Goal: Task Accomplishment & Management: Complete application form

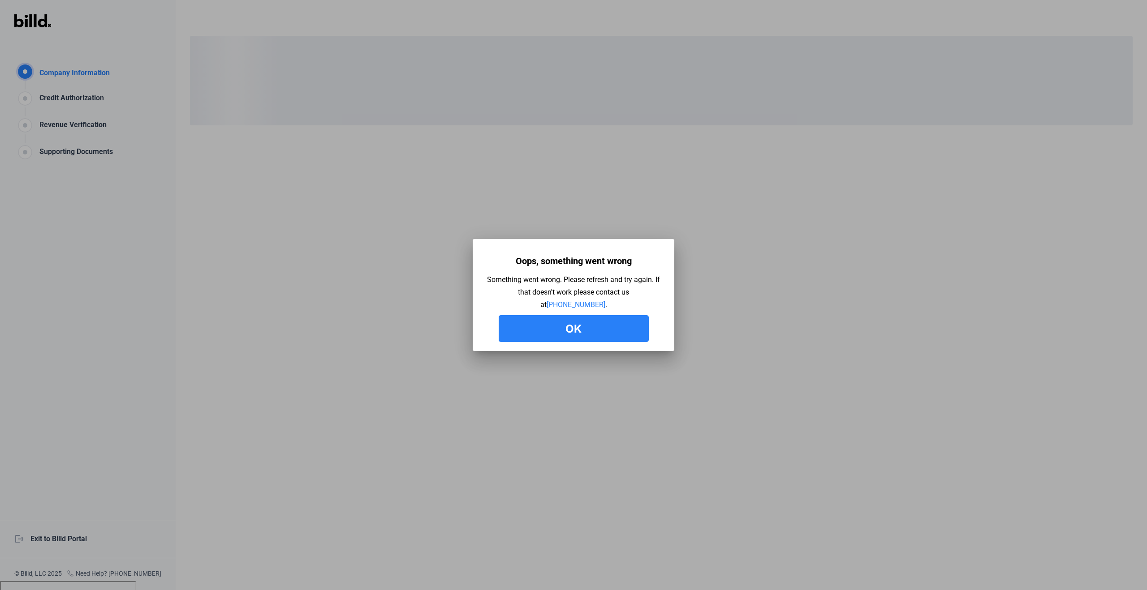
drag, startPoint x: 592, startPoint y: 331, endPoint x: 607, endPoint y: 326, distance: 15.3
click at [593, 331] on button "Ok" at bounding box center [574, 328] width 150 height 27
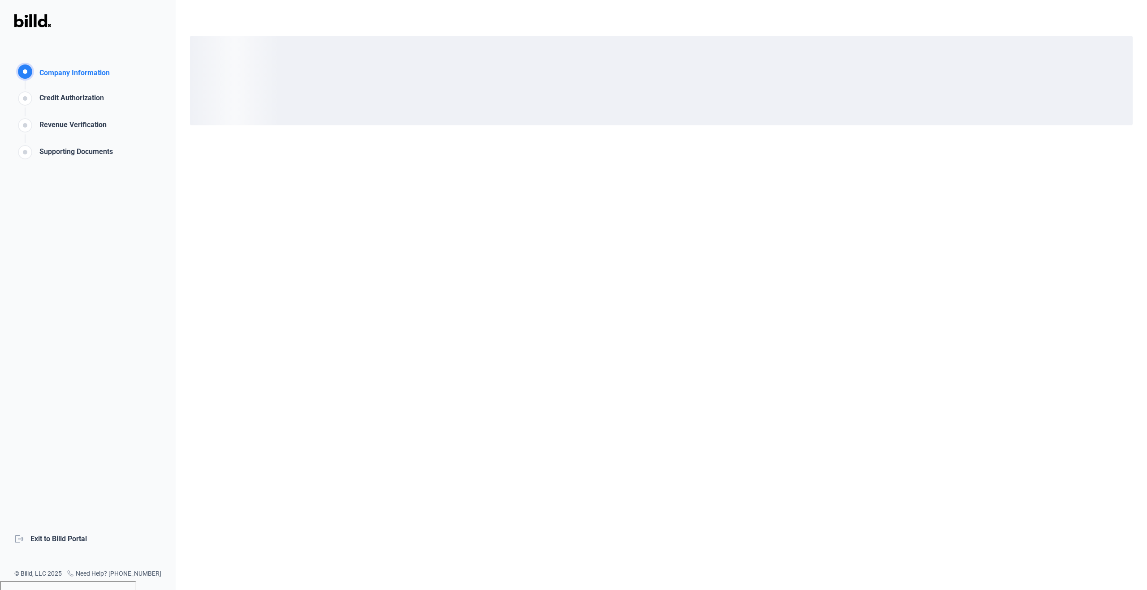
drag, startPoint x: 94, startPoint y: 95, endPoint x: 124, endPoint y: 93, distance: 30.0
click at [94, 95] on div "Credit Authorization" at bounding box center [70, 100] width 68 height 15
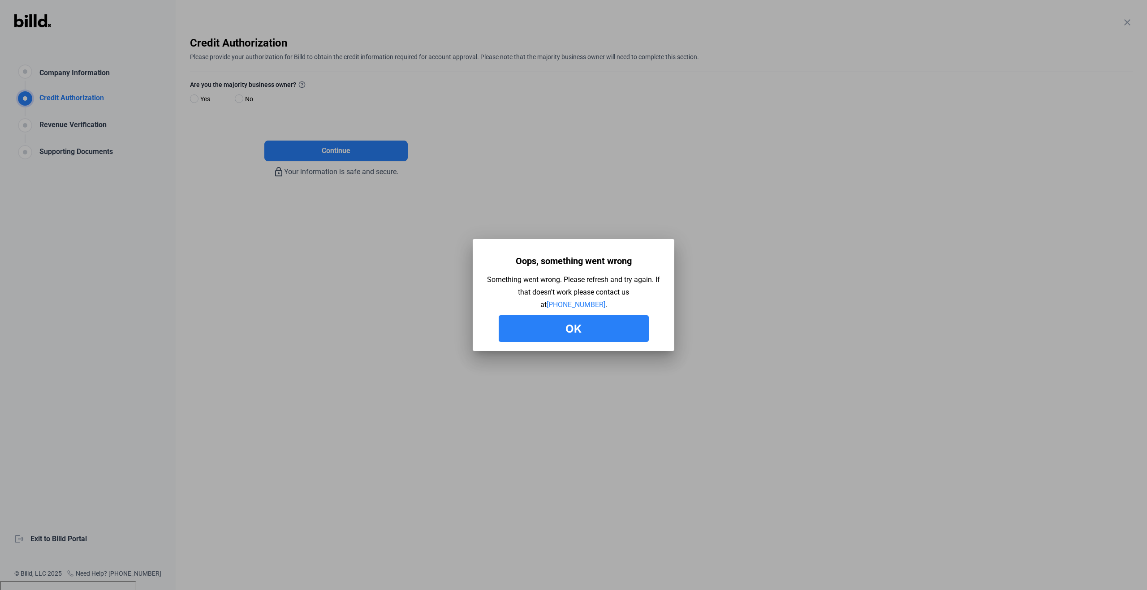
click at [574, 329] on button "Ok" at bounding box center [574, 328] width 150 height 27
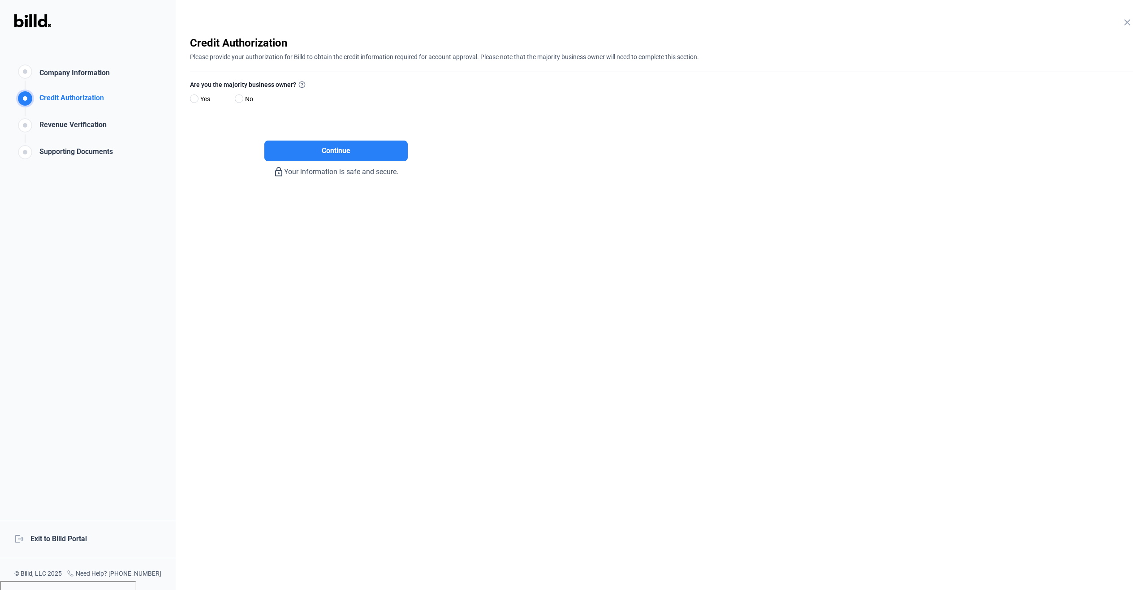
click at [1124, 22] on mat-icon "close" at bounding box center [1127, 22] width 11 height 11
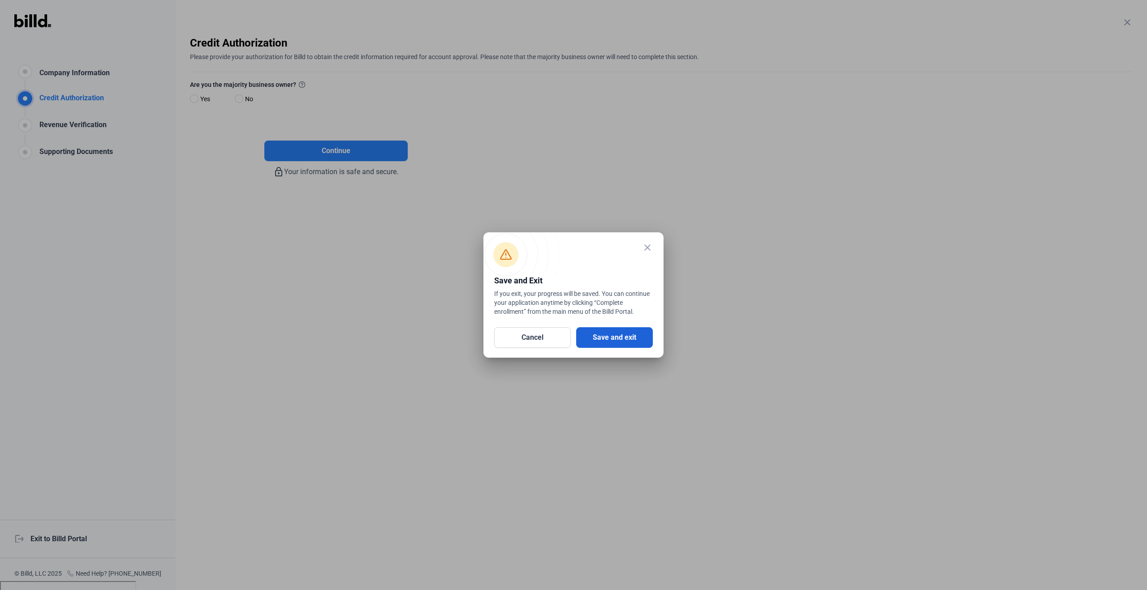
click at [643, 338] on button "Save and exit" at bounding box center [614, 337] width 77 height 21
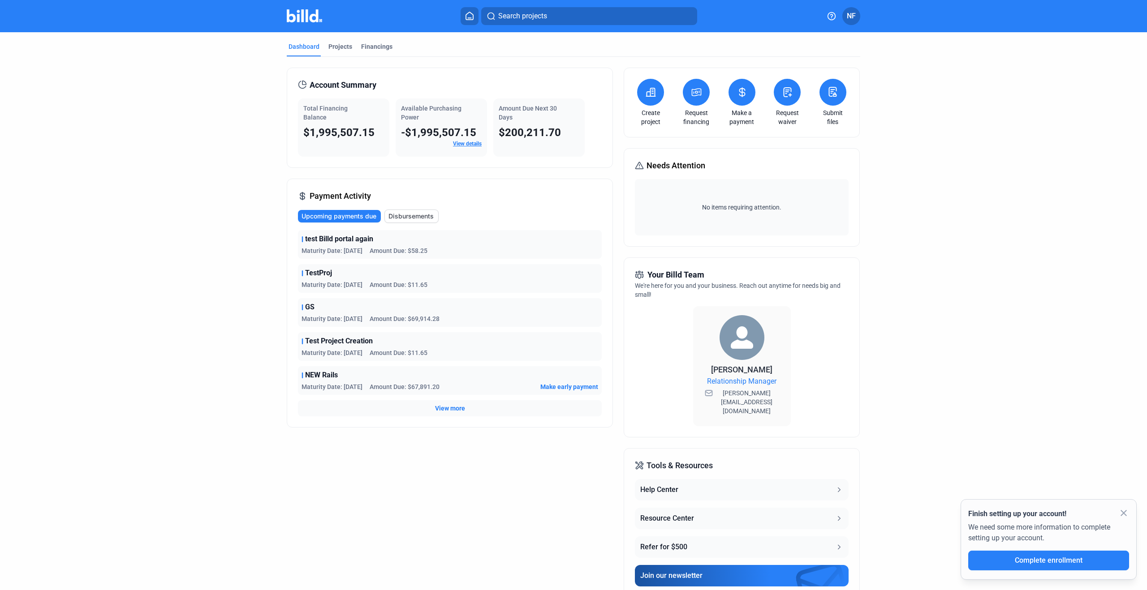
click at [653, 92] on icon at bounding box center [650, 92] width 9 height 8
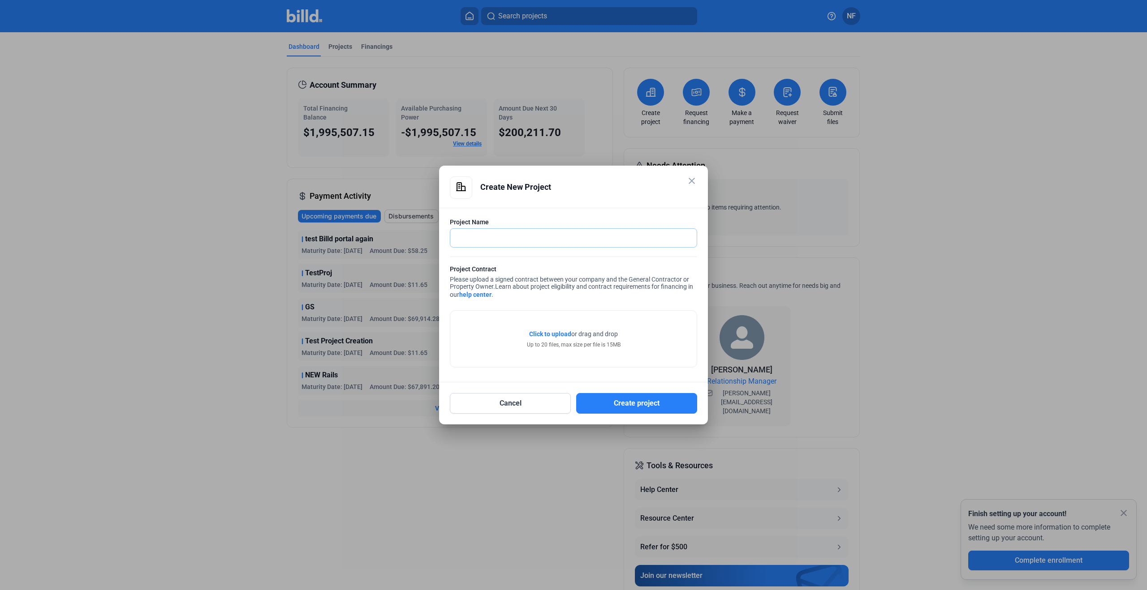
click at [658, 244] on input "text" at bounding box center [573, 238] width 246 height 18
click at [692, 186] on mat-icon "close" at bounding box center [691, 181] width 11 height 11
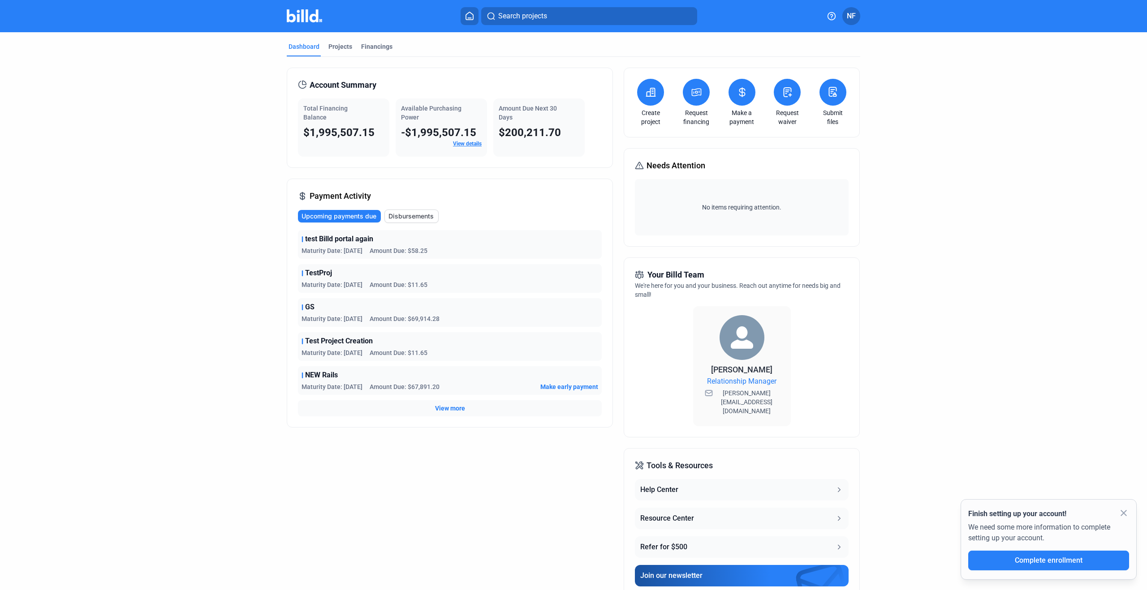
drag, startPoint x: 607, startPoint y: 52, endPoint x: 599, endPoint y: 43, distance: 11.8
click at [607, 50] on div "Dashboard Projects Financings" at bounding box center [573, 49] width 573 height 14
